Goal: Task Accomplishment & Management: Manage account settings

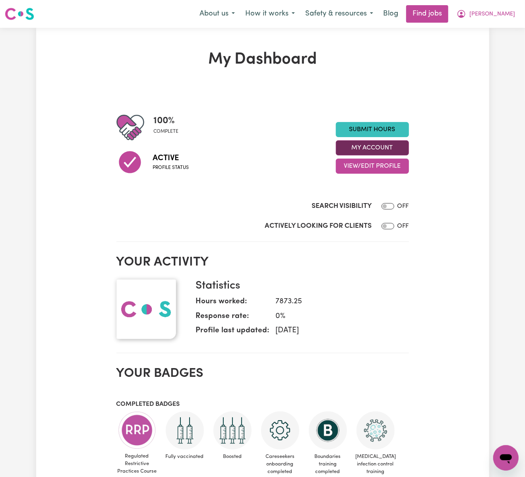
click at [395, 145] on button "My Account" at bounding box center [372, 147] width 73 height 15
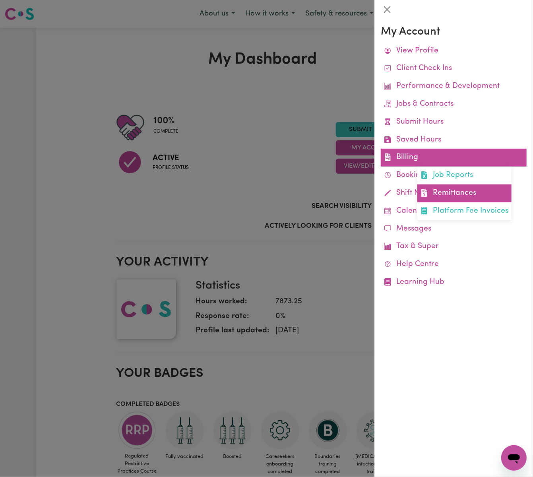
click at [448, 188] on link "Remittances" at bounding box center [464, 193] width 94 height 18
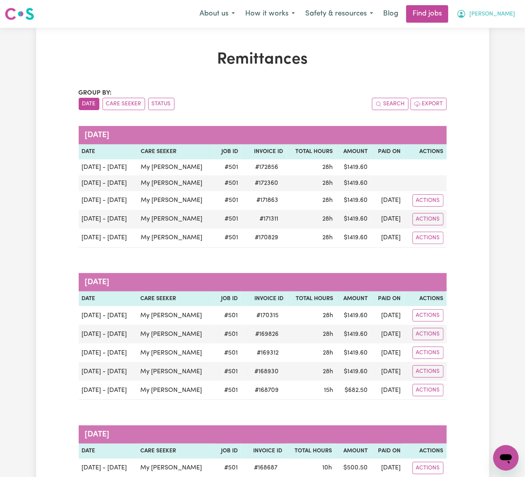
click at [518, 14] on button "[PERSON_NAME]" at bounding box center [485, 14] width 69 height 17
click at [515, 59] on link "Logout" at bounding box center [488, 60] width 63 height 15
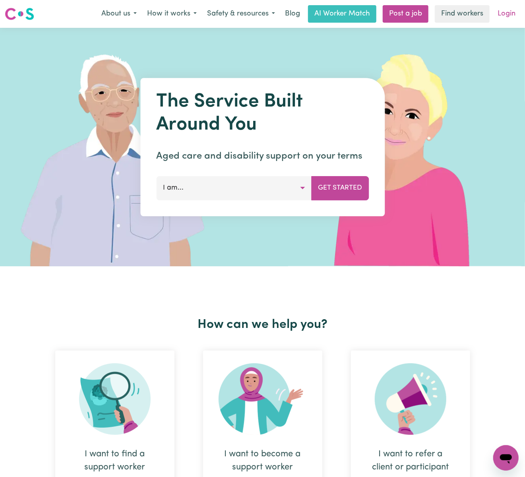
click at [510, 15] on link "Login" at bounding box center [506, 13] width 27 height 17
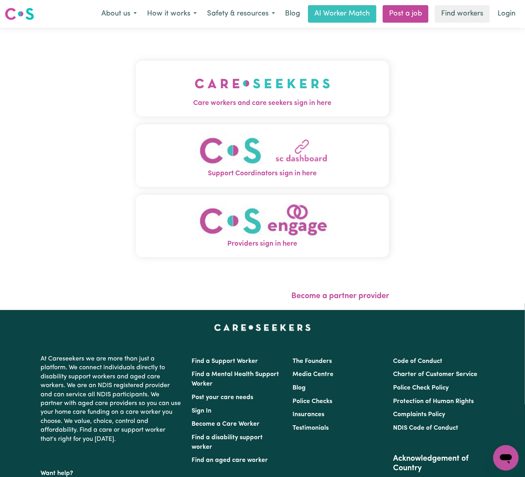
click at [195, 97] on img "Care workers and care seekers sign in here" at bounding box center [262, 83] width 135 height 29
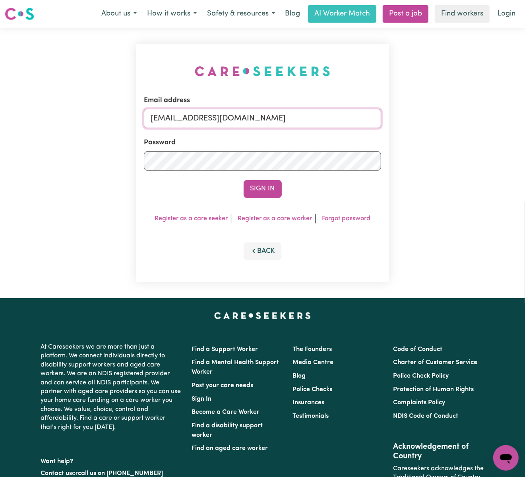
drag, startPoint x: 191, startPoint y: 115, endPoint x: 433, endPoint y: 128, distance: 241.9
click at [425, 123] on div "Email address [EMAIL_ADDRESS][DOMAIN_NAME] Password Sign In Register as a care …" at bounding box center [262, 163] width 525 height 270
paste input "[EMAIL_ADDRESS][DOMAIN_NAME]"
type input "[EMAIL_ADDRESS][DOMAIN_NAME]"
click at [244, 180] on button "Sign In" at bounding box center [263, 188] width 38 height 17
